Goal: Check status: Check status

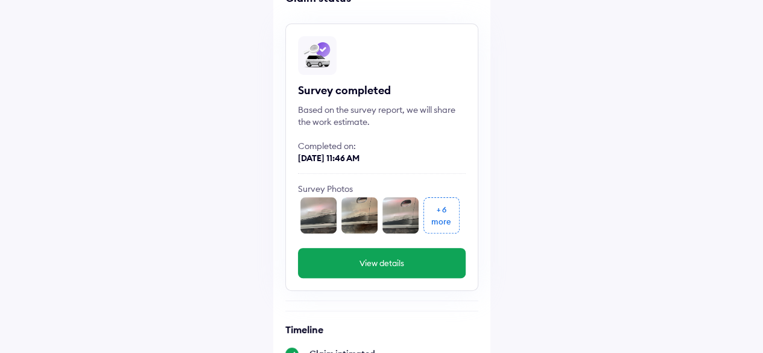
scroll to position [77, 0]
click at [444, 213] on div "+ 6" at bounding box center [442, 209] width 10 height 12
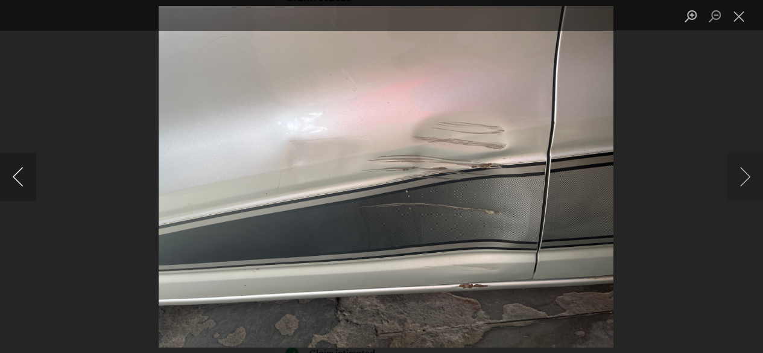
click at [17, 176] on button "Previous image" at bounding box center [18, 177] width 36 height 48
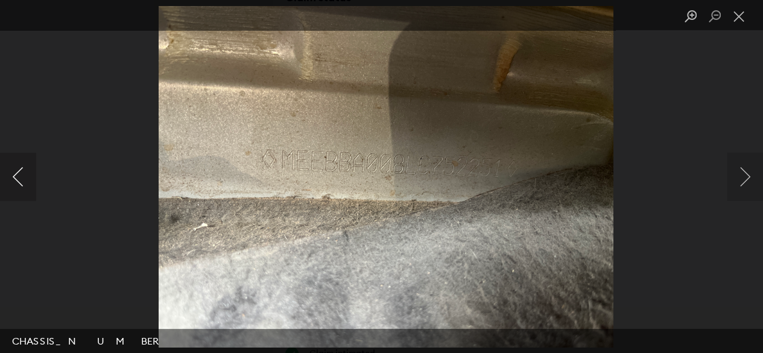
click at [17, 176] on button "Previous image" at bounding box center [18, 177] width 36 height 48
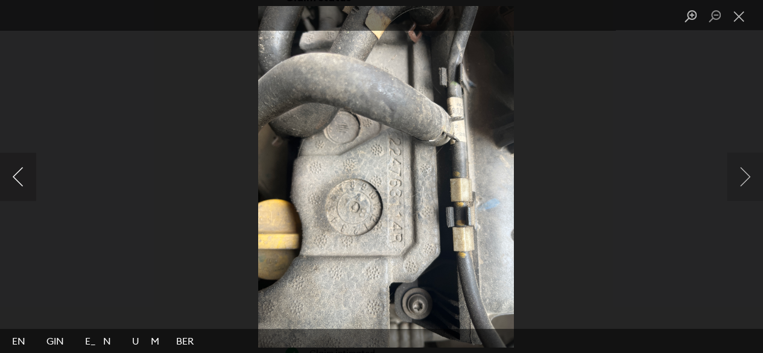
click at [17, 176] on button "Previous image" at bounding box center [18, 177] width 36 height 48
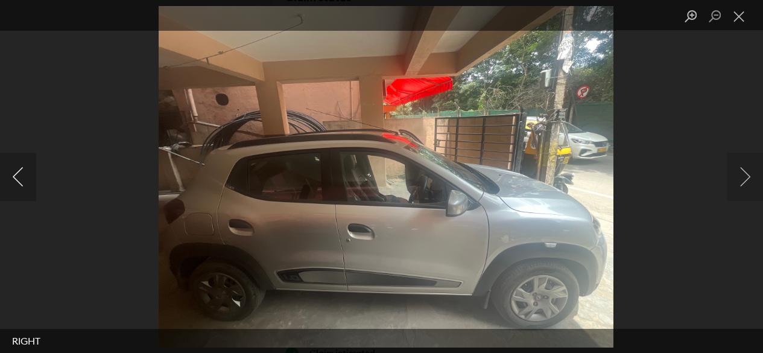
click at [17, 176] on button "Previous image" at bounding box center [18, 177] width 36 height 48
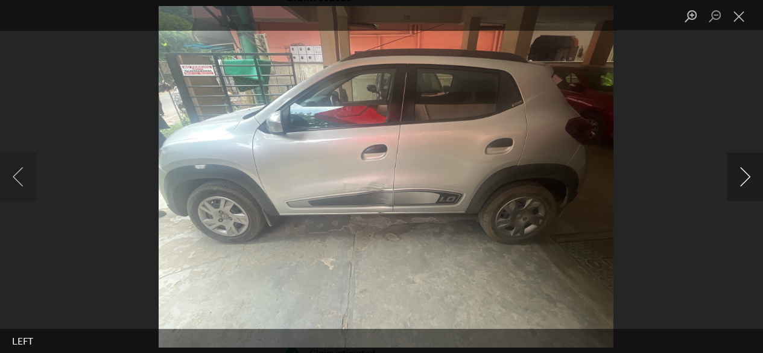
click at [746, 178] on button "Next image" at bounding box center [745, 177] width 36 height 48
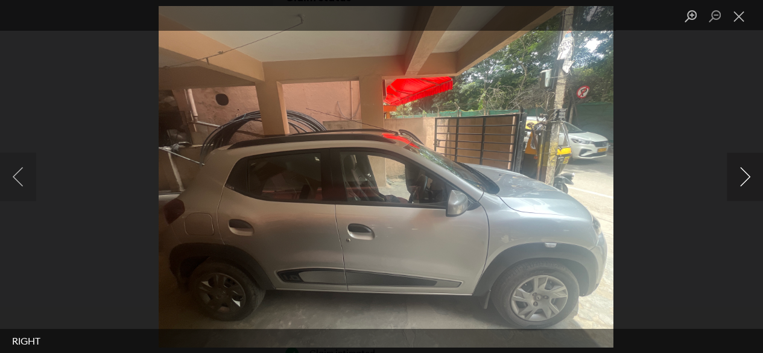
click at [746, 178] on button "Next image" at bounding box center [745, 177] width 36 height 48
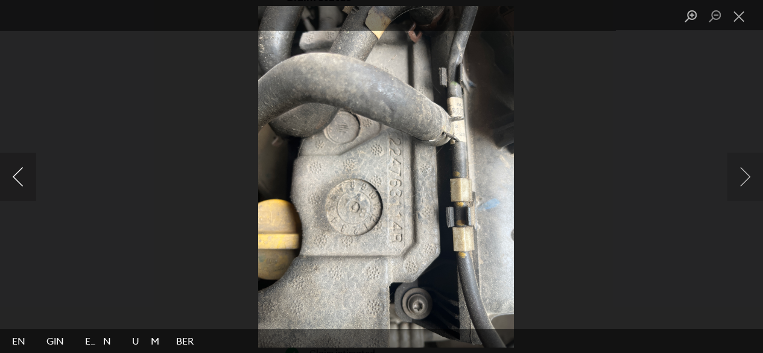
click at [16, 179] on button "Previous image" at bounding box center [18, 177] width 36 height 48
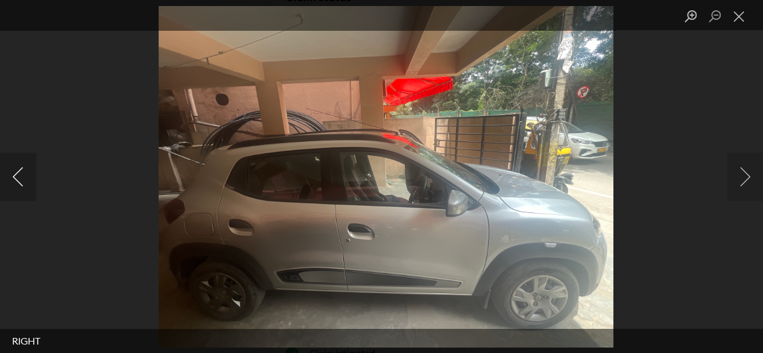
click at [16, 179] on button "Previous image" at bounding box center [18, 177] width 36 height 48
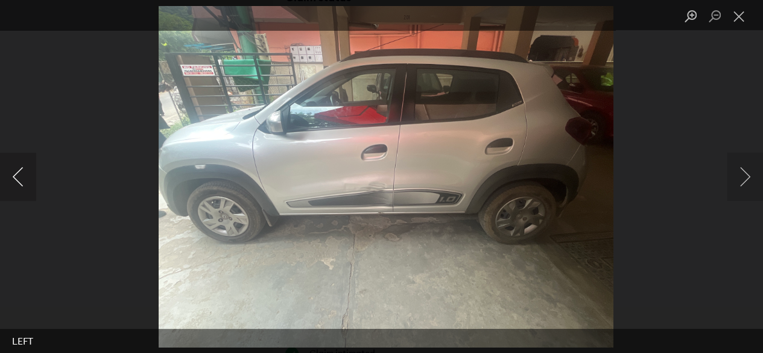
click at [13, 183] on button "Previous image" at bounding box center [18, 177] width 36 height 48
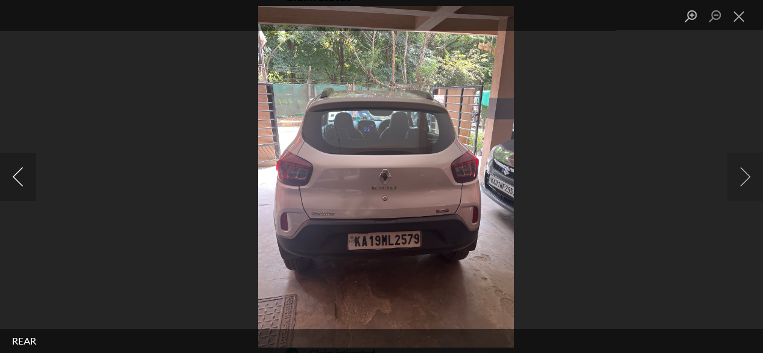
click at [13, 171] on button "Previous image" at bounding box center [18, 177] width 36 height 48
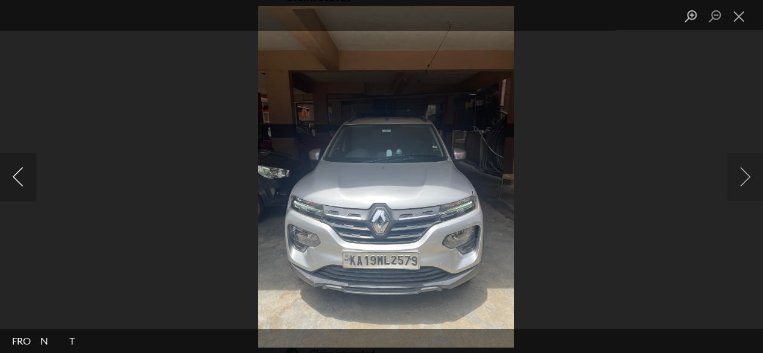
click at [13, 171] on button "Previous image" at bounding box center [18, 177] width 36 height 48
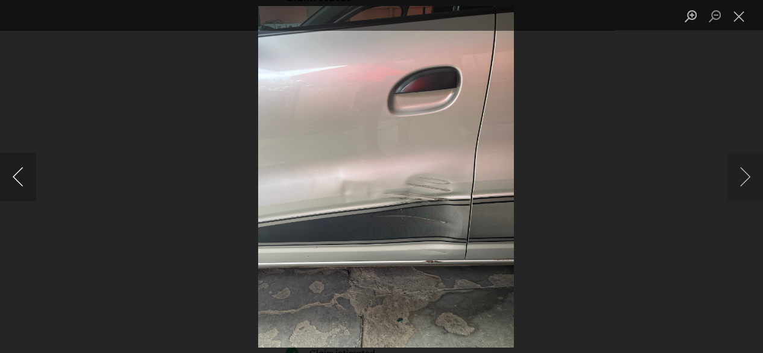
click at [13, 171] on button "Previous image" at bounding box center [18, 177] width 36 height 48
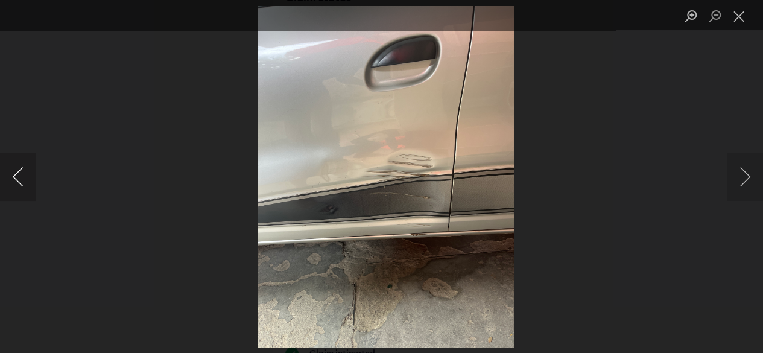
click at [13, 171] on button "Previous image" at bounding box center [18, 177] width 36 height 48
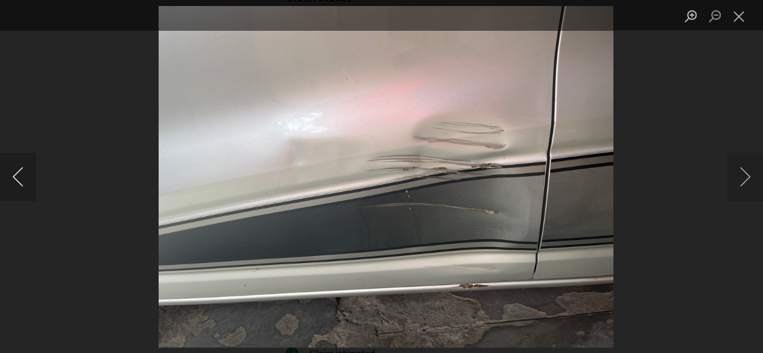
click at [13, 171] on button "Previous image" at bounding box center [18, 177] width 36 height 48
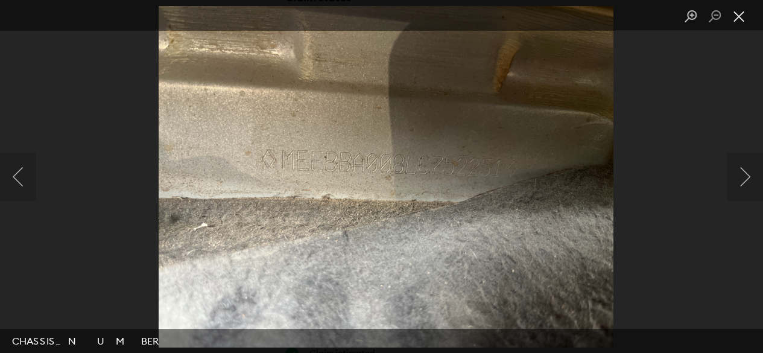
click at [747, 13] on button "Close lightbox" at bounding box center [739, 16] width 24 height 21
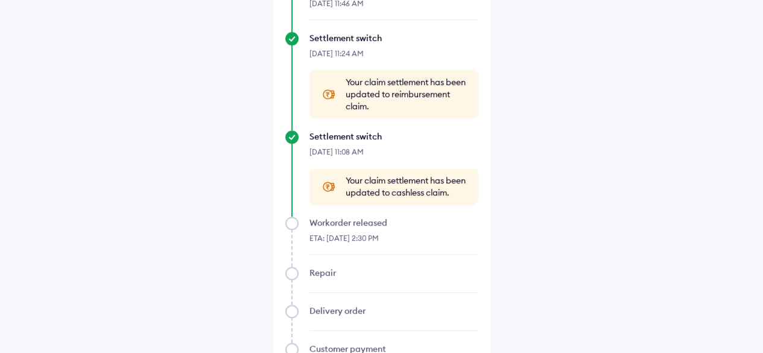
scroll to position [643, 0]
click at [376, 80] on span "Your claim settlement has been updated to reimbursement claim." at bounding box center [406, 93] width 121 height 36
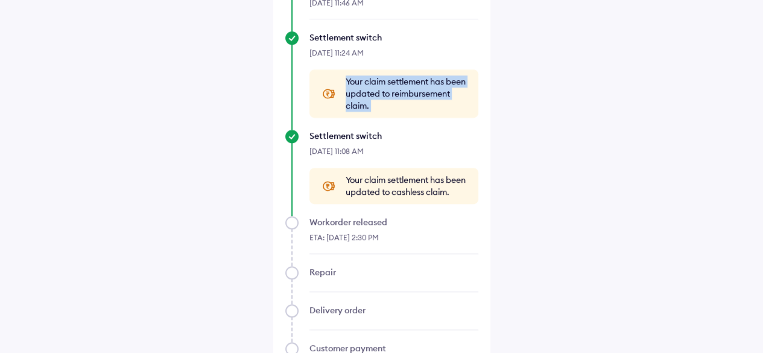
click at [376, 80] on span "Your claim settlement has been updated to reimbursement claim." at bounding box center [406, 93] width 121 height 36
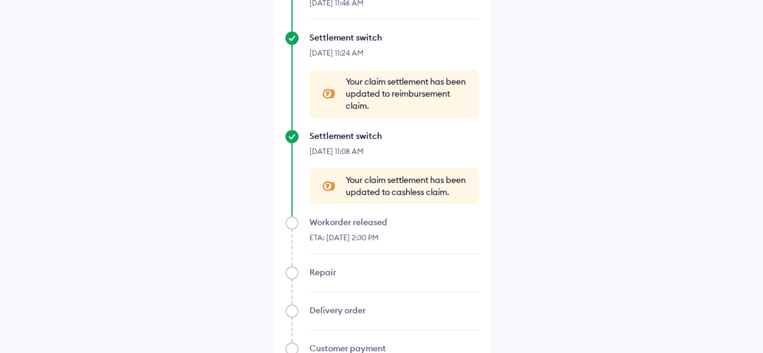
click at [367, 185] on span "Your claim settlement has been updated to cashless claim." at bounding box center [406, 186] width 121 height 24
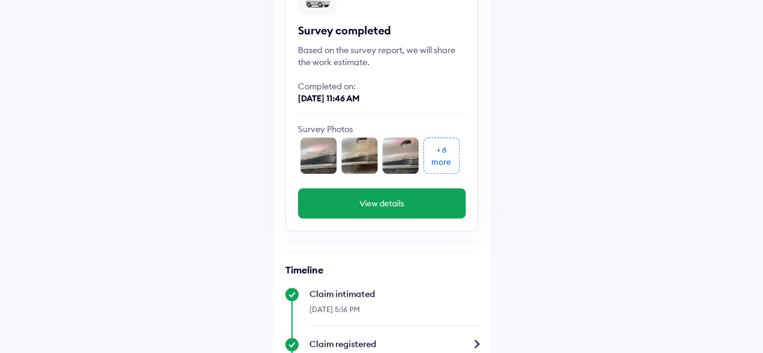
scroll to position [0, 0]
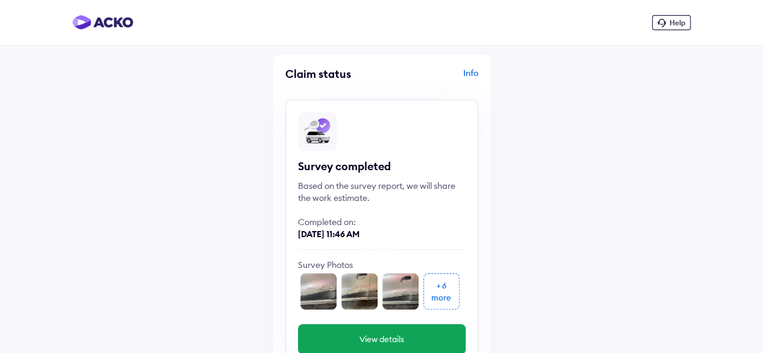
click at [681, 21] on span "Help" at bounding box center [678, 22] width 16 height 9
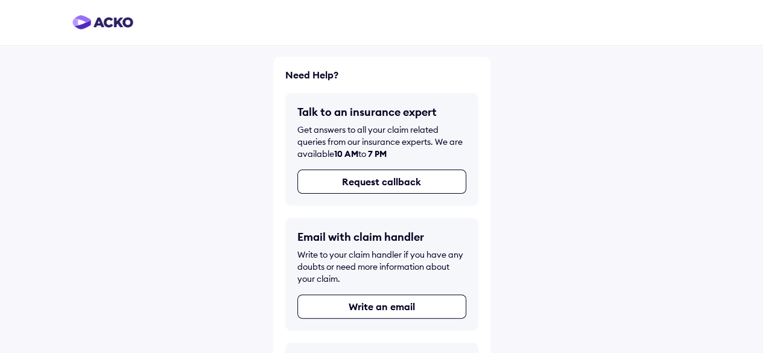
click at [362, 243] on div "Email with claim handler Write to your claim handler if you have any doubts or …" at bounding box center [381, 262] width 169 height 65
click at [104, 24] on img at bounding box center [102, 22] width 61 height 14
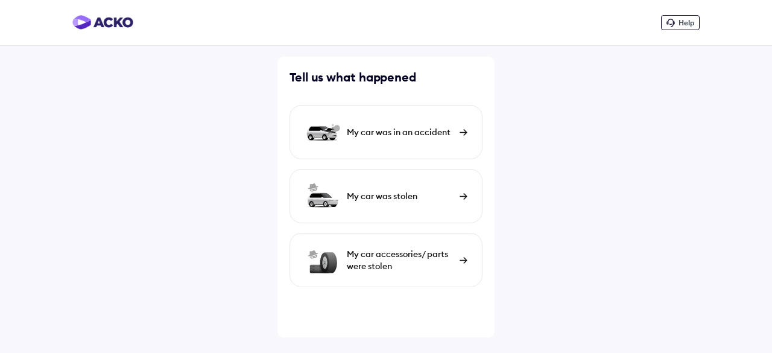
click at [103, 25] on img at bounding box center [102, 22] width 61 height 14
